Goal: Information Seeking & Learning: Check status

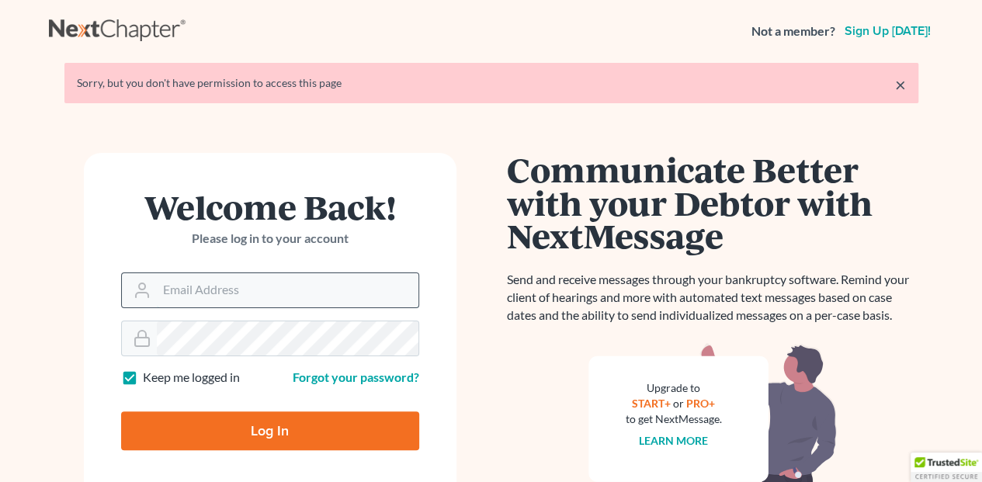
click at [172, 291] on input "Email Address" at bounding box center [288, 290] width 262 height 34
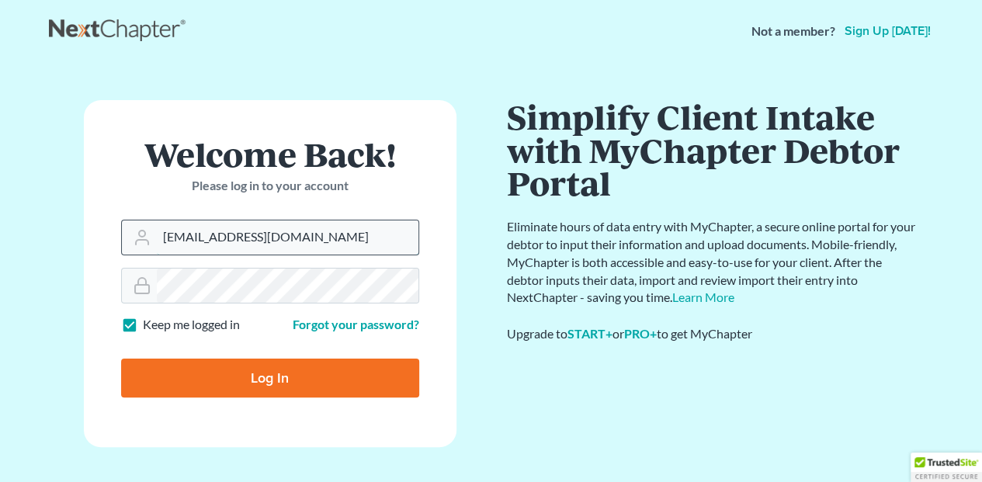
type input "[EMAIL_ADDRESS][DOMAIN_NAME]"
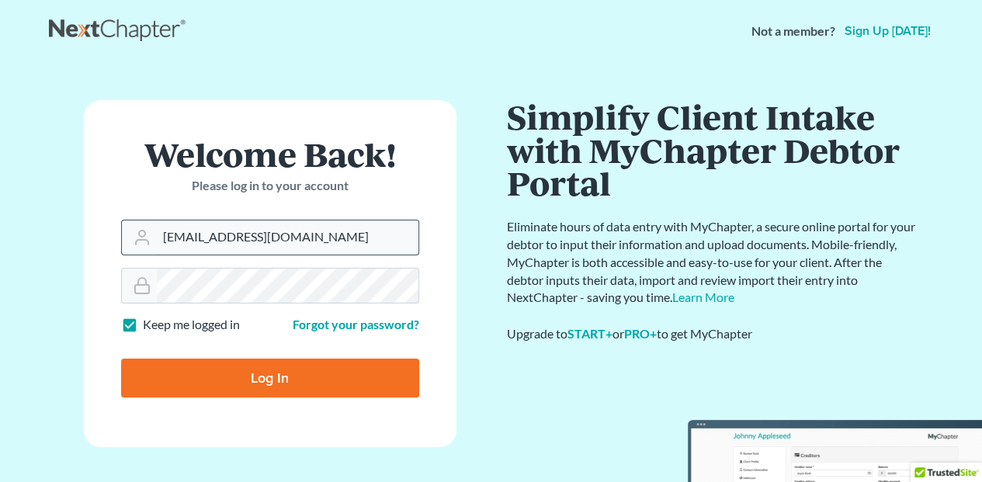
click at [121, 359] on input "Log In" at bounding box center [270, 378] width 298 height 39
type input "Thinking..."
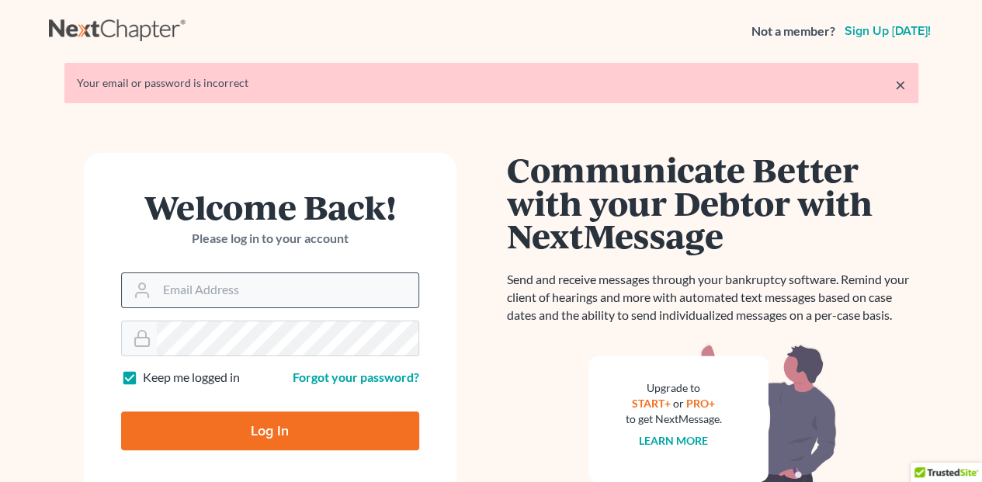
click at [215, 286] on input "Email Address" at bounding box center [288, 290] width 262 height 34
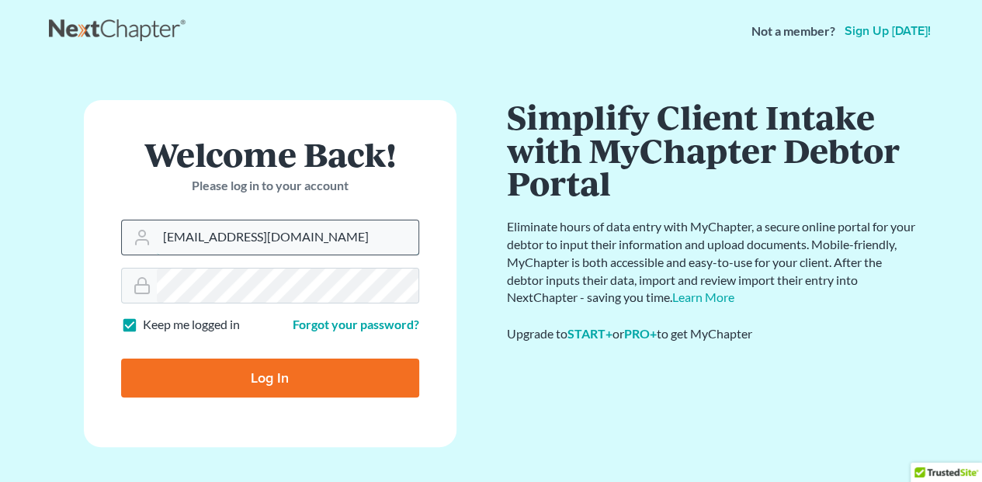
type input "[EMAIL_ADDRESS][DOMAIN_NAME]"
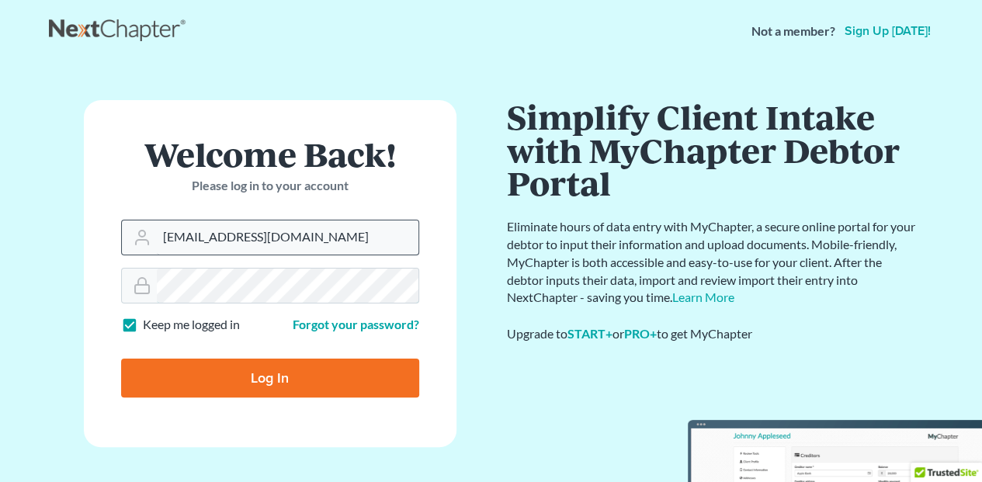
click at [121, 359] on input "Log In" at bounding box center [270, 378] width 298 height 39
type input "Thinking..."
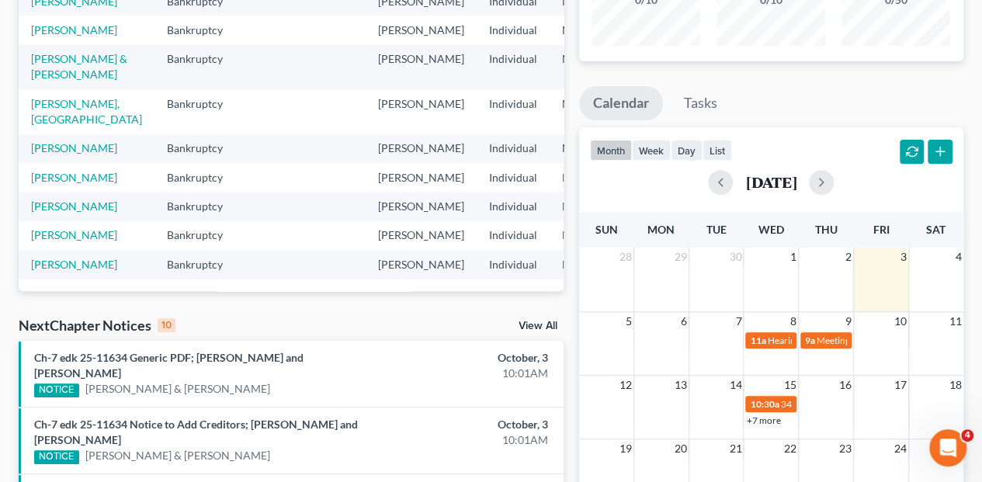
scroll to position [258, 0]
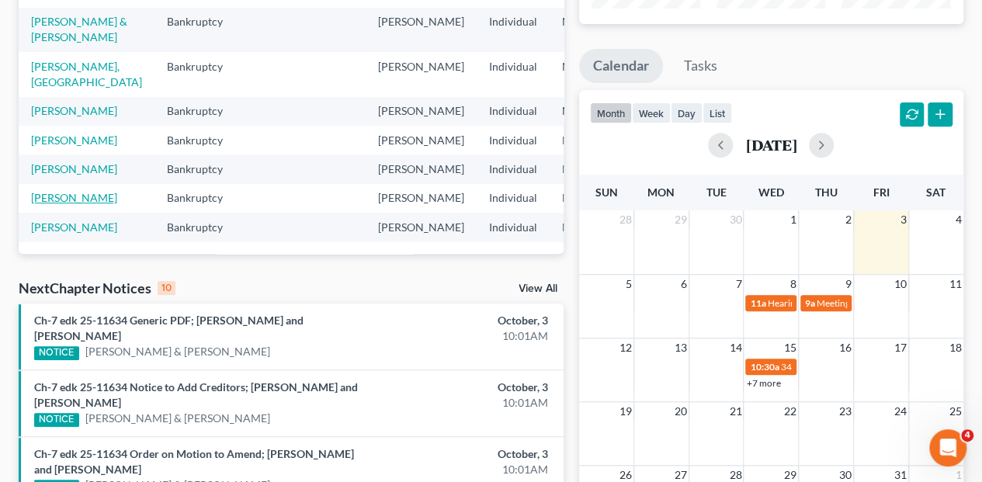
click at [47, 191] on link "[PERSON_NAME]" at bounding box center [74, 197] width 86 height 13
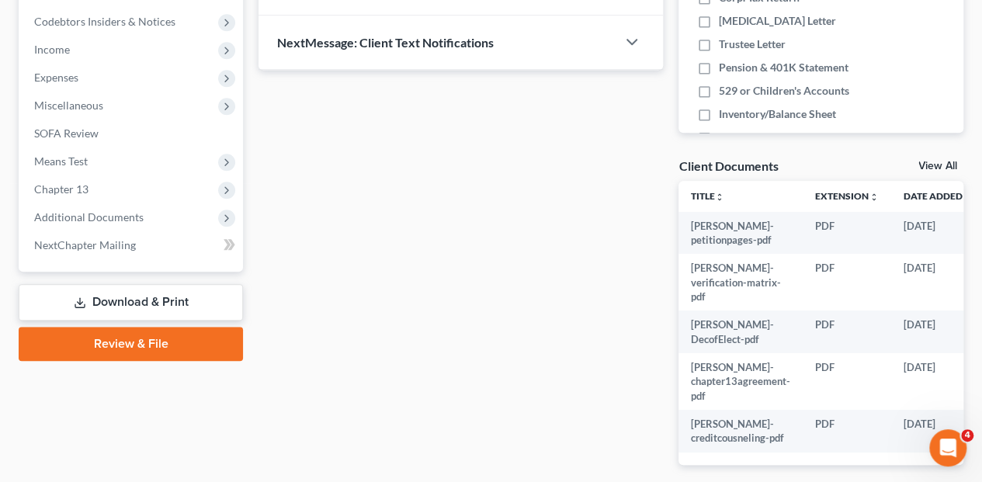
scroll to position [520, 0]
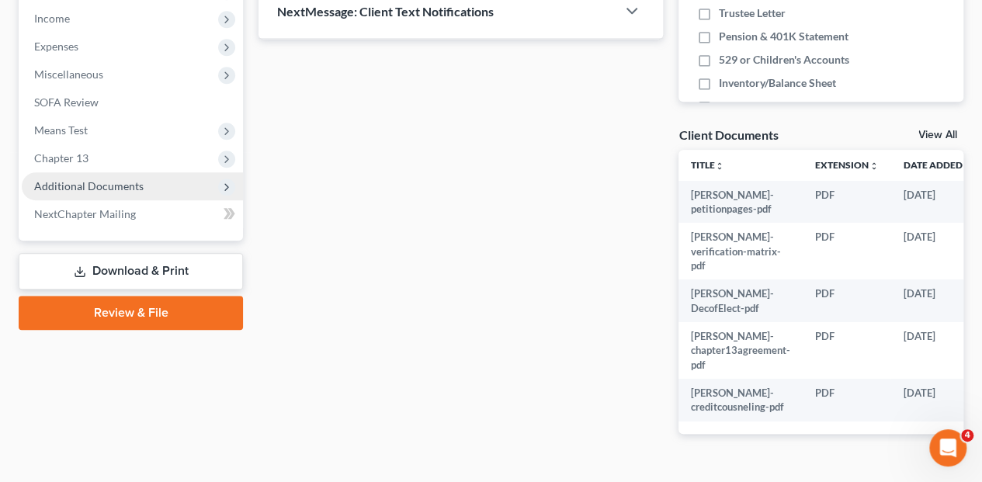
click at [69, 179] on span "Additional Documents" at bounding box center [88, 185] width 109 height 13
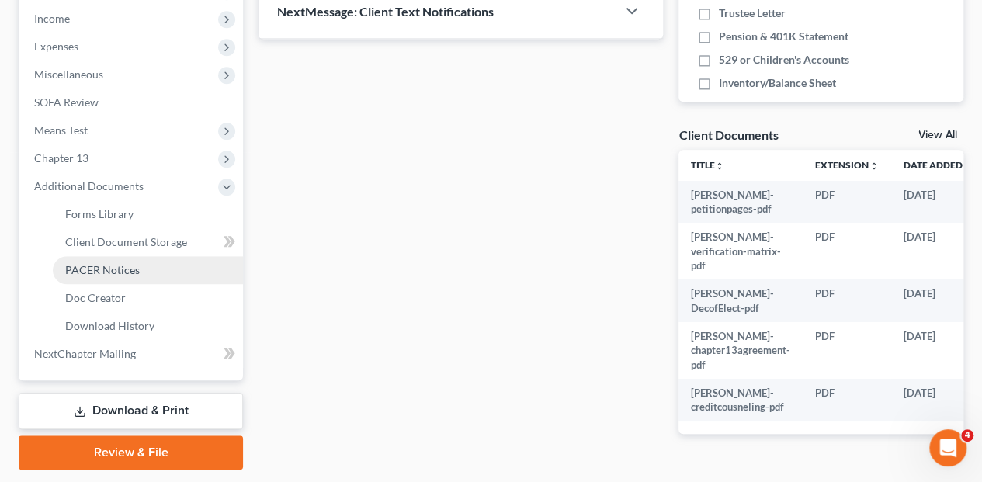
click at [91, 263] on span "PACER Notices" at bounding box center [102, 269] width 75 height 13
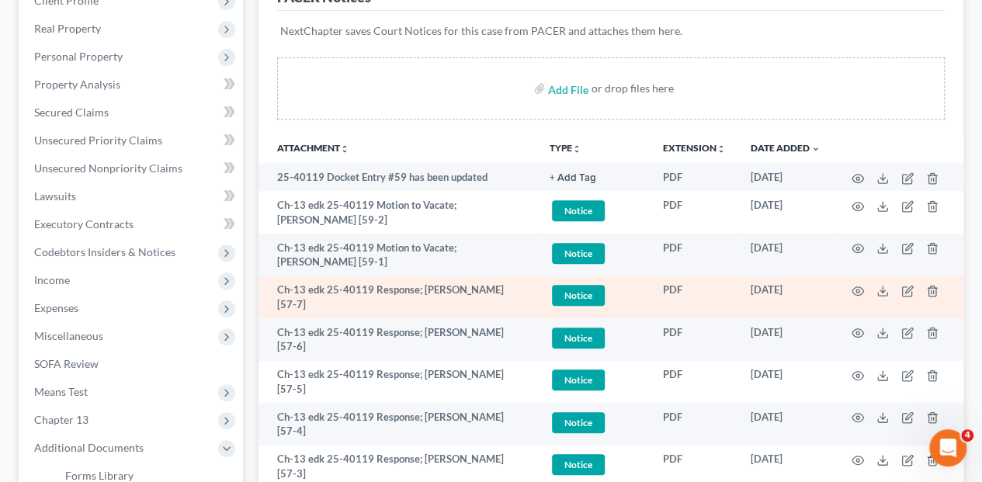
scroll to position [311, 0]
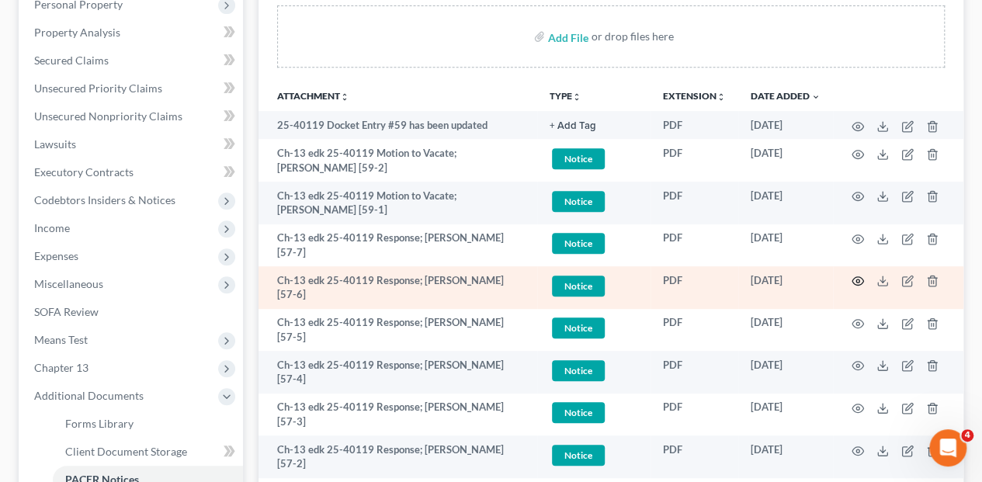
click at [856, 279] on circle "button" at bounding box center [857, 280] width 3 height 3
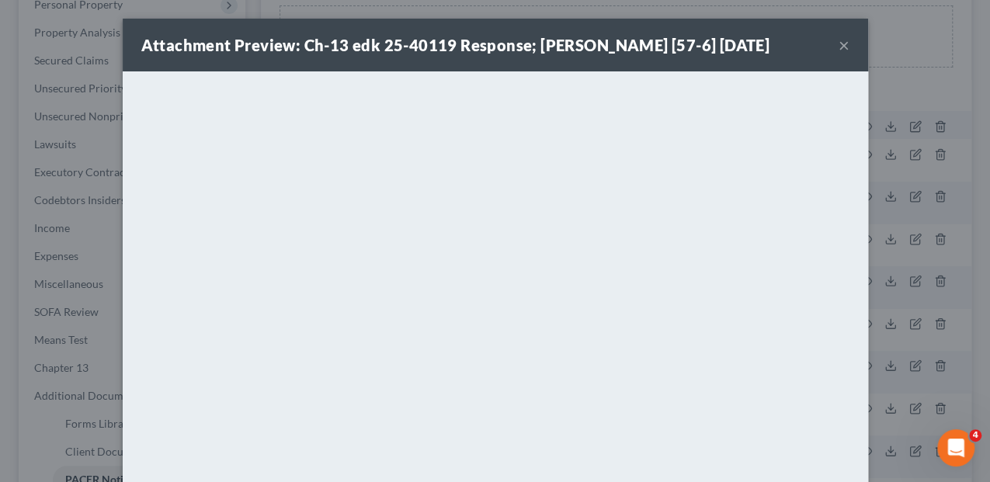
click at [838, 46] on button "×" at bounding box center [843, 45] width 11 height 19
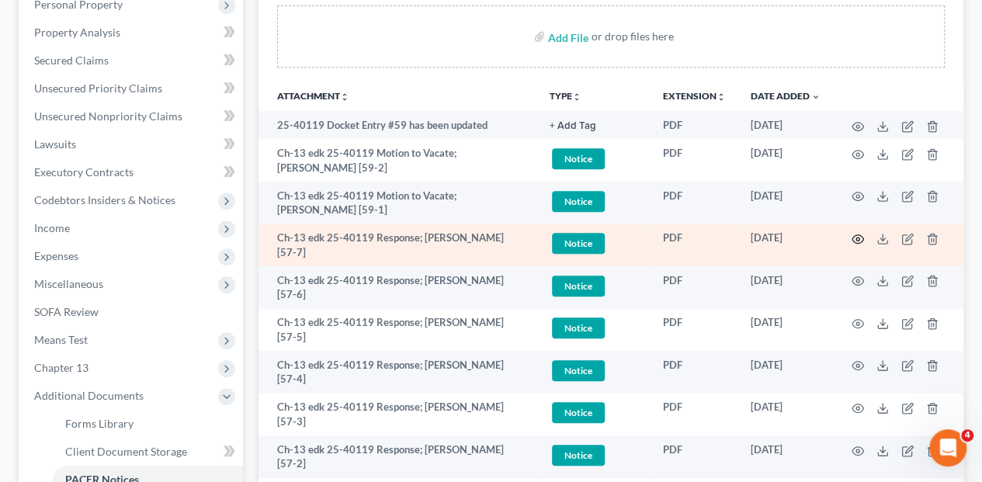
click at [862, 233] on icon "button" at bounding box center [858, 239] width 12 height 12
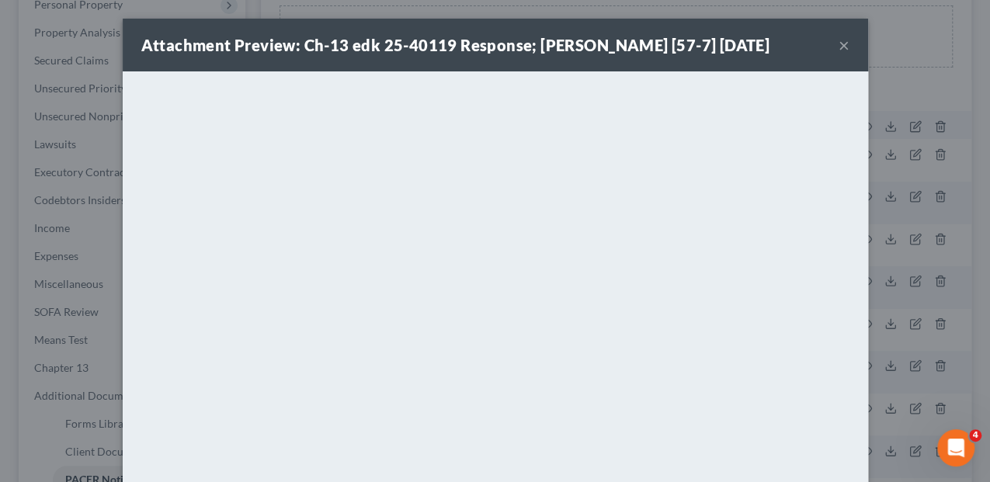
click at [838, 44] on button "×" at bounding box center [843, 45] width 11 height 19
